Goal: Task Accomplishment & Management: Manage account settings

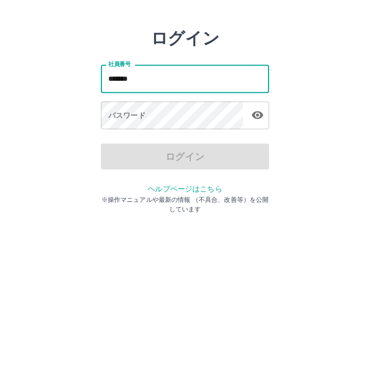
type input "*******"
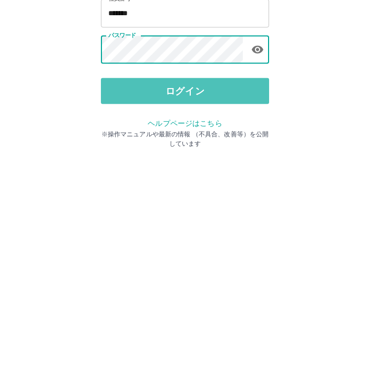
click at [214, 182] on button "ログイン" at bounding box center [185, 195] width 168 height 26
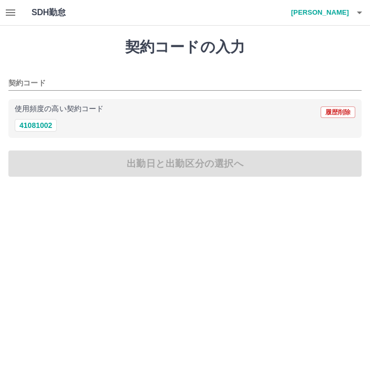
click at [3, 12] on button "button" at bounding box center [10, 12] width 21 height 25
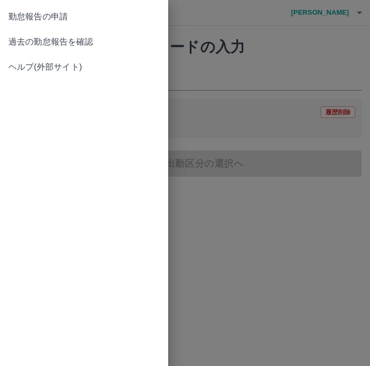
click at [96, 39] on span "過去の勤怠報告を確認" at bounding box center [83, 42] width 151 height 13
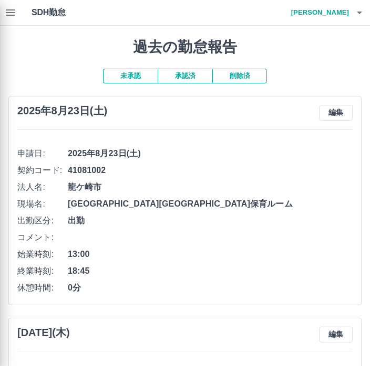
click at [337, 111] on div at bounding box center [185, 183] width 370 height 366
click at [334, 110] on div at bounding box center [185, 183] width 370 height 366
click at [334, 119] on div at bounding box center [185, 183] width 370 height 366
click at [333, 116] on div at bounding box center [185, 183] width 370 height 366
click at [331, 118] on div at bounding box center [185, 183] width 370 height 366
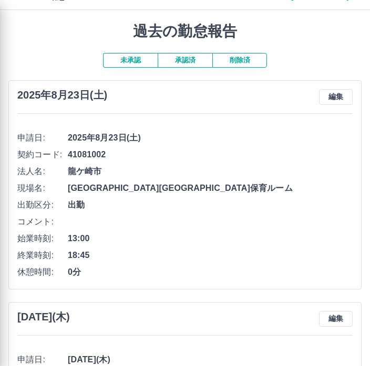
scroll to position [16, 0]
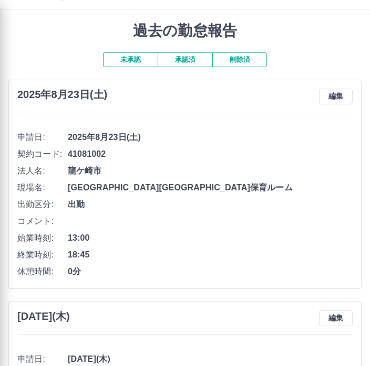
click at [335, 97] on div at bounding box center [185, 183] width 370 height 366
click at [334, 92] on div at bounding box center [185, 183] width 370 height 366
click at [341, 321] on div at bounding box center [185, 183] width 370 height 366
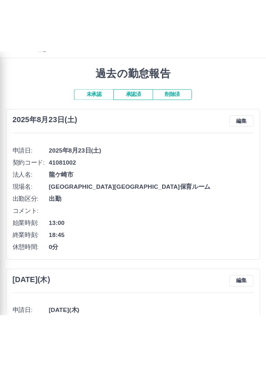
scroll to position [0, 0]
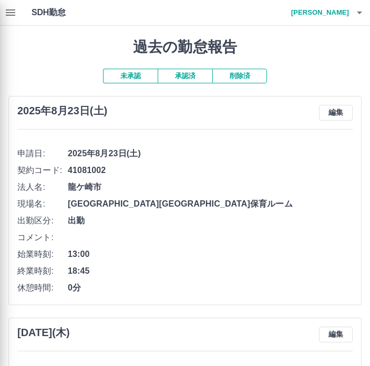
click at [333, 115] on div at bounding box center [185, 183] width 370 height 366
click at [333, 114] on div at bounding box center [185, 183] width 370 height 366
click at [341, 109] on div at bounding box center [185, 183] width 370 height 366
click at [343, 112] on div at bounding box center [185, 183] width 370 height 366
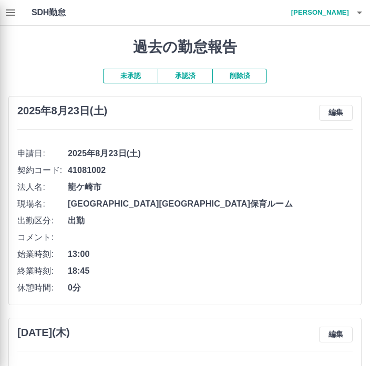
click at [343, 112] on div at bounding box center [185, 183] width 370 height 366
click at [343, 117] on div at bounding box center [185, 183] width 370 height 366
click at [342, 208] on div at bounding box center [185, 183] width 370 height 366
click at [341, 114] on div at bounding box center [185, 183] width 370 height 366
click at [340, 110] on div at bounding box center [185, 183] width 370 height 366
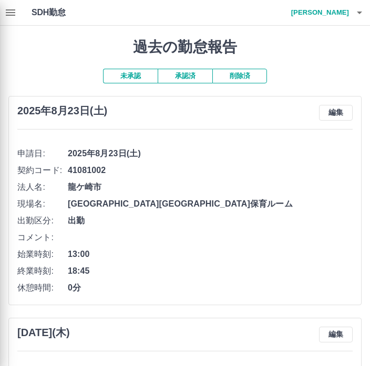
click at [10, 17] on div at bounding box center [185, 183] width 370 height 366
click at [7, 16] on div at bounding box center [185, 183] width 370 height 366
click at [10, 9] on div at bounding box center [185, 183] width 370 height 366
click at [259, 217] on div at bounding box center [185, 183] width 370 height 366
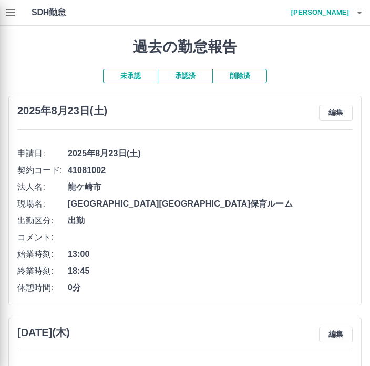
click at [327, 112] on div at bounding box center [185, 183] width 370 height 366
click at [339, 113] on div at bounding box center [185, 183] width 370 height 366
click at [339, 115] on div at bounding box center [185, 183] width 370 height 366
click at [347, 111] on div at bounding box center [185, 183] width 370 height 366
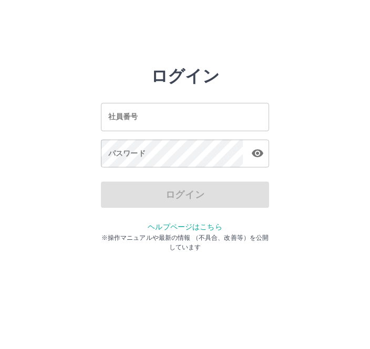
click at [224, 121] on input "社員番号" at bounding box center [185, 117] width 168 height 28
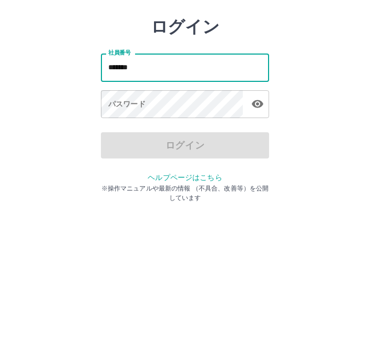
type input "*******"
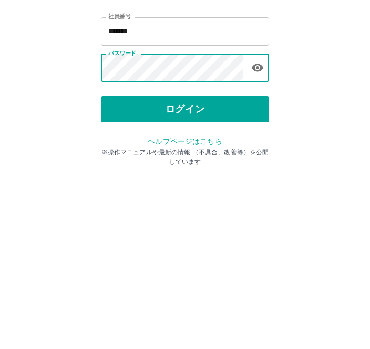
click at [240, 182] on button "ログイン" at bounding box center [185, 195] width 168 height 26
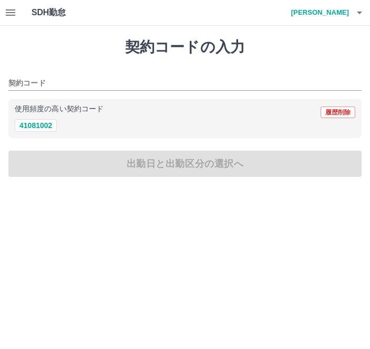
click at [14, 5] on button "button" at bounding box center [10, 12] width 21 height 25
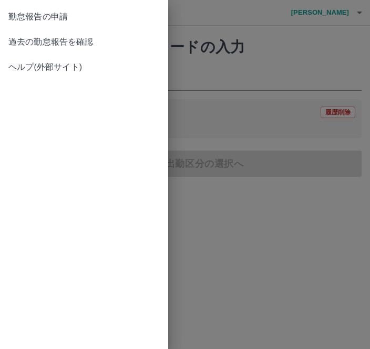
click at [39, 43] on span "過去の勤怠報告を確認" at bounding box center [83, 42] width 151 height 13
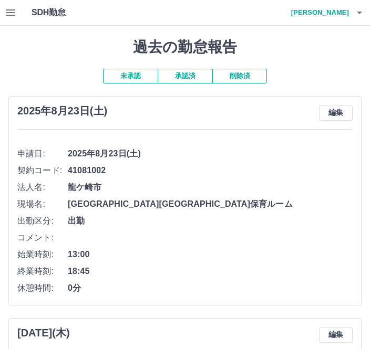
click at [340, 112] on button "編集" at bounding box center [336, 113] width 34 height 16
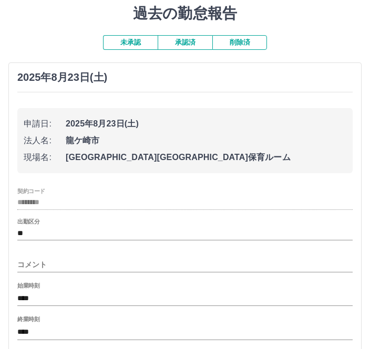
scroll to position [76, 0]
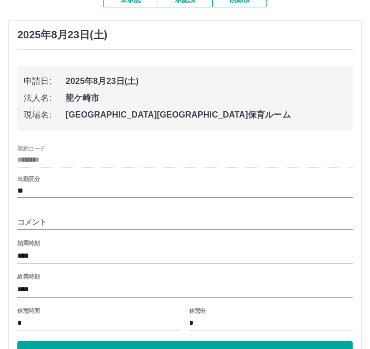
click at [62, 287] on input "****" at bounding box center [184, 289] width 335 height 15
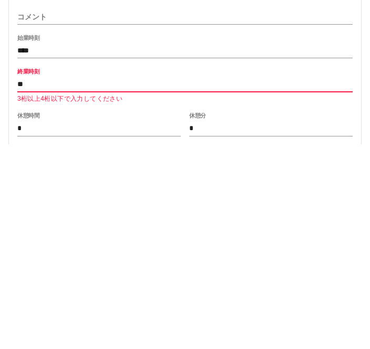
type input "*"
type input "****"
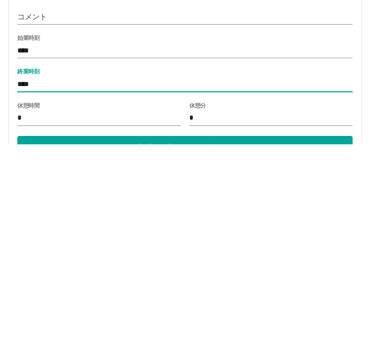
click at [270, 341] on button "内容の変更を保存する" at bounding box center [184, 354] width 335 height 26
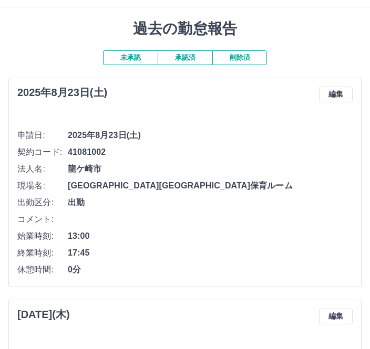
scroll to position [0, 0]
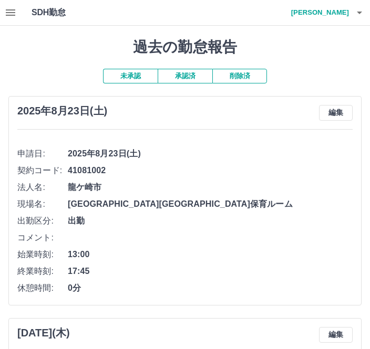
click at [342, 9] on h4 "[PERSON_NAME]" at bounding box center [317, 12] width 63 height 25
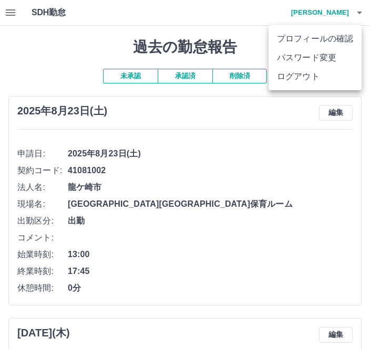
click at [316, 77] on li "ログアウト" at bounding box center [314, 76] width 93 height 19
